Goal: Find specific page/section: Find specific page/section

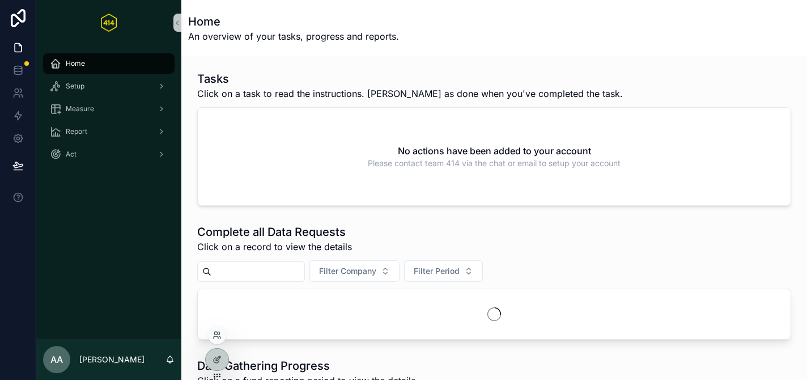
click at [217, 329] on div at bounding box center [217, 335] width 18 height 18
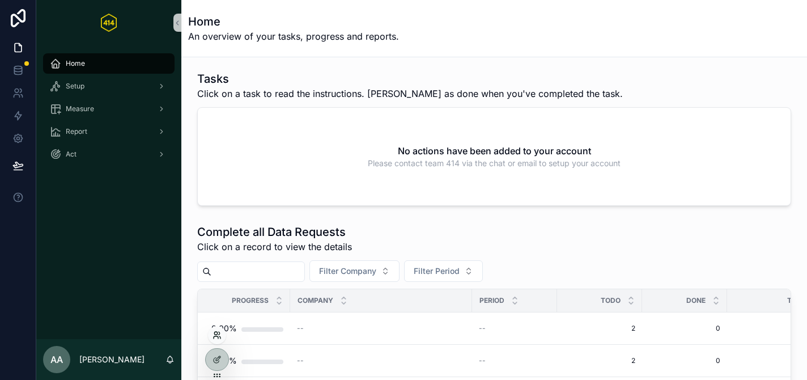
click at [216, 337] on icon at bounding box center [217, 335] width 9 height 9
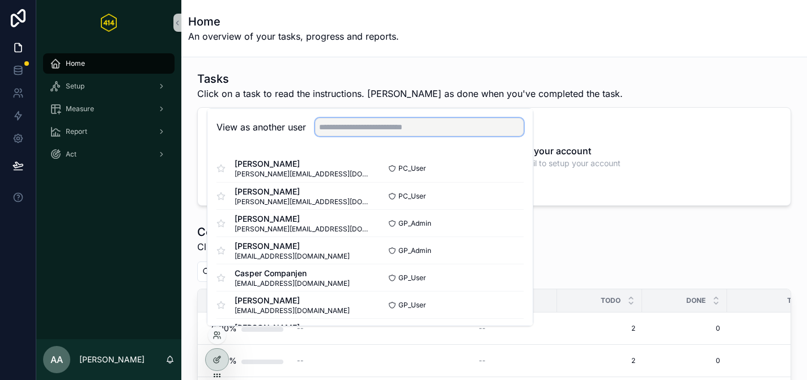
click at [337, 130] on input "text" at bounding box center [419, 127] width 209 height 18
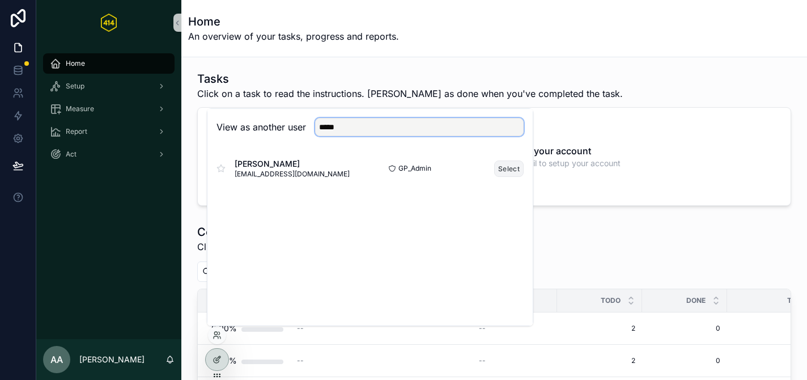
type input "*****"
click at [509, 166] on button "Select" at bounding box center [508, 168] width 29 height 16
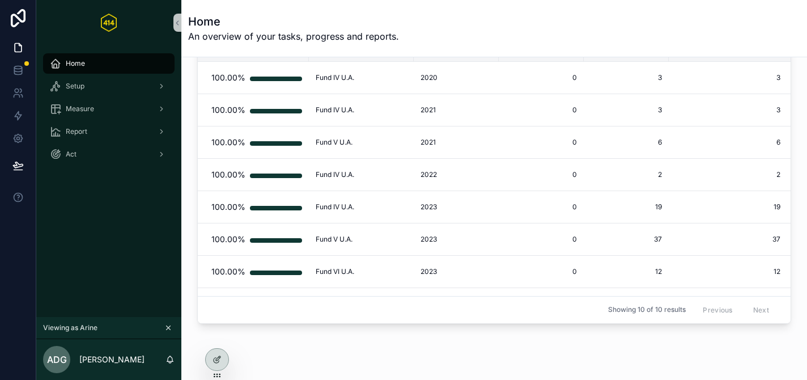
scroll to position [448, 0]
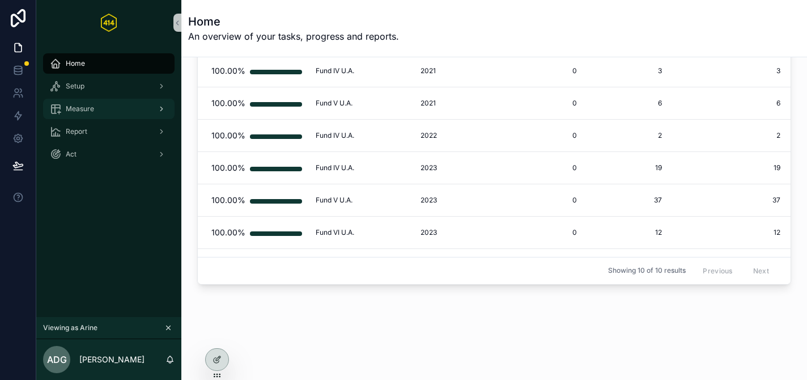
click at [100, 115] on div "Measure" at bounding box center [109, 109] width 118 height 18
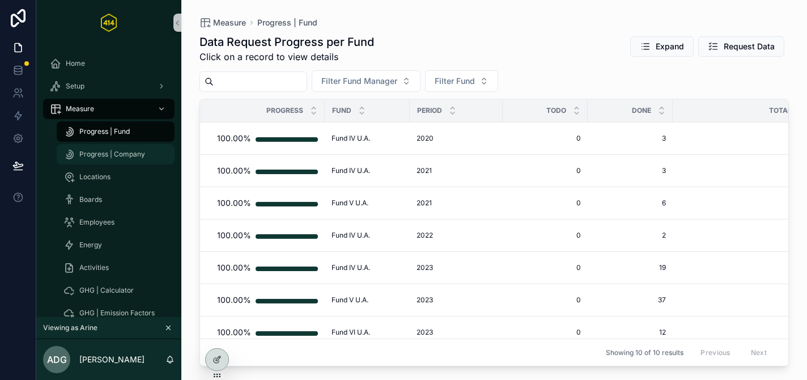
click at [100, 160] on div "Progress | Company" at bounding box center [116, 154] width 104 height 18
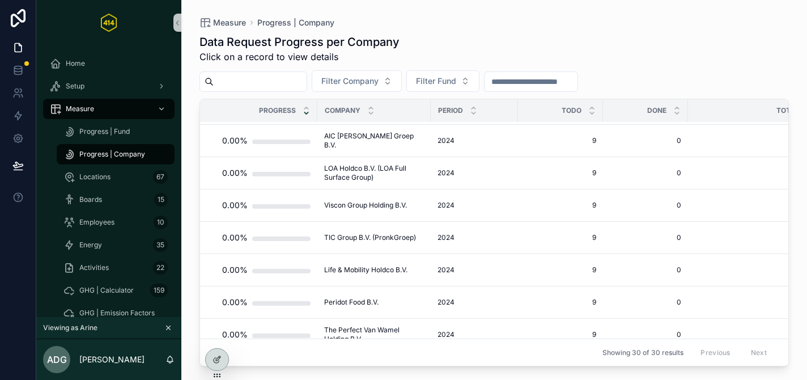
scroll to position [767, 0]
